Goal: Task Accomplishment & Management: Use online tool/utility

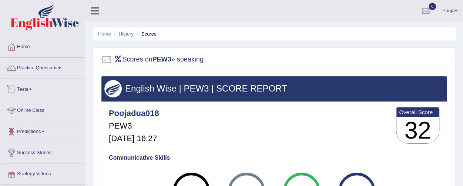
click at [31, 92] on link "Tests" at bounding box center [42, 88] width 84 height 18
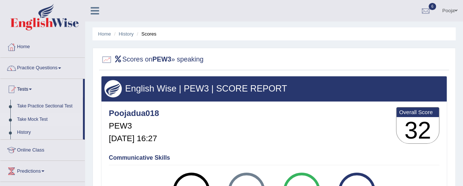
click at [31, 114] on link "Take Mock Test" at bounding box center [48, 119] width 69 height 13
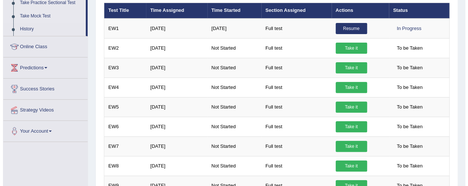
scroll to position [104, 0]
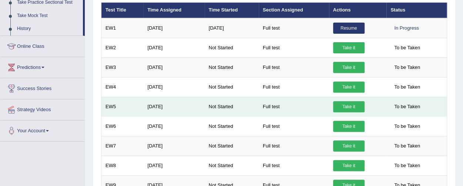
click at [351, 102] on link "Take it" at bounding box center [348, 106] width 31 height 11
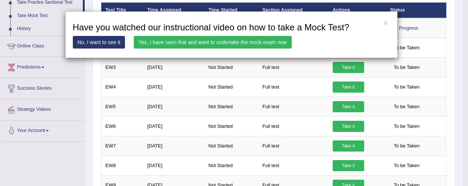
click at [261, 41] on link "Yes, I have seen that and want to undertake the mock exam now" at bounding box center [213, 42] width 158 height 13
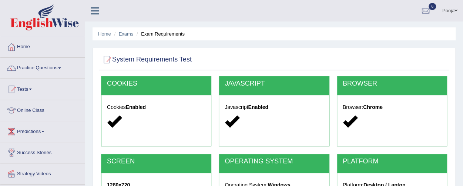
scroll to position [166, 0]
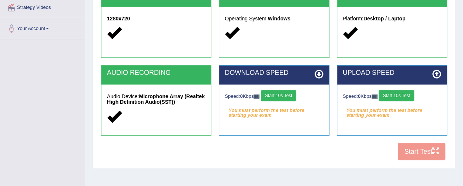
click at [286, 93] on button "Start 10s Test" at bounding box center [278, 95] width 35 height 11
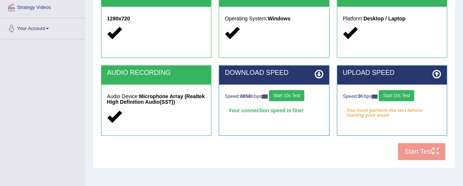
click at [402, 95] on button "Start 10s Test" at bounding box center [395, 95] width 35 height 11
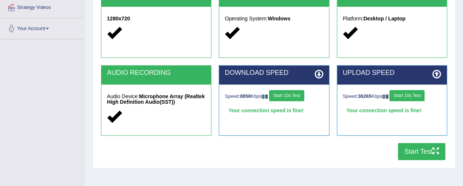
click at [418, 153] on button "Start Test" at bounding box center [421, 151] width 47 height 17
click at [398, 143] on button "Start Test" at bounding box center [421, 151] width 47 height 17
